Goal: Task Accomplishment & Management: Use online tool/utility

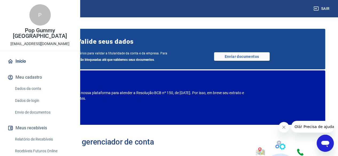
click at [329, 10] on button "Sair" at bounding box center [321, 9] width 19 height 10
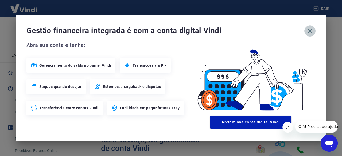
click at [313, 30] on icon "button" at bounding box center [310, 31] width 9 height 9
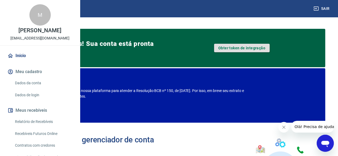
click at [243, 49] on link "Obter token de integração" at bounding box center [242, 48] width 56 height 9
